Goal: Task Accomplishment & Management: Manage account settings

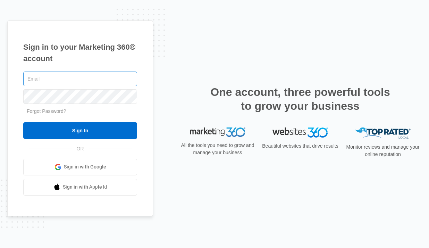
click at [78, 80] on input "text" at bounding box center [80, 78] width 114 height 15
type input "[EMAIL_ADDRESS][DOMAIN_NAME]"
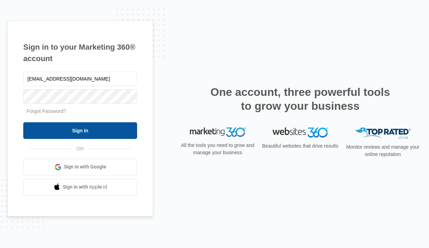
click at [77, 130] on input "Sign In" at bounding box center [80, 130] width 114 height 17
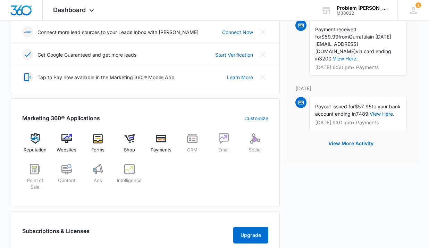
scroll to position [194, 0]
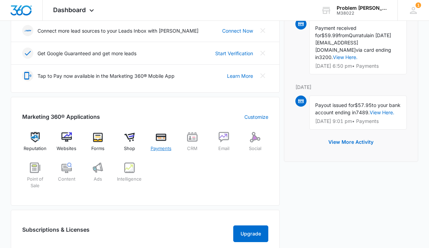
click at [158, 145] on span "Payments" at bounding box center [161, 148] width 21 height 7
